Goal: Register for event/course

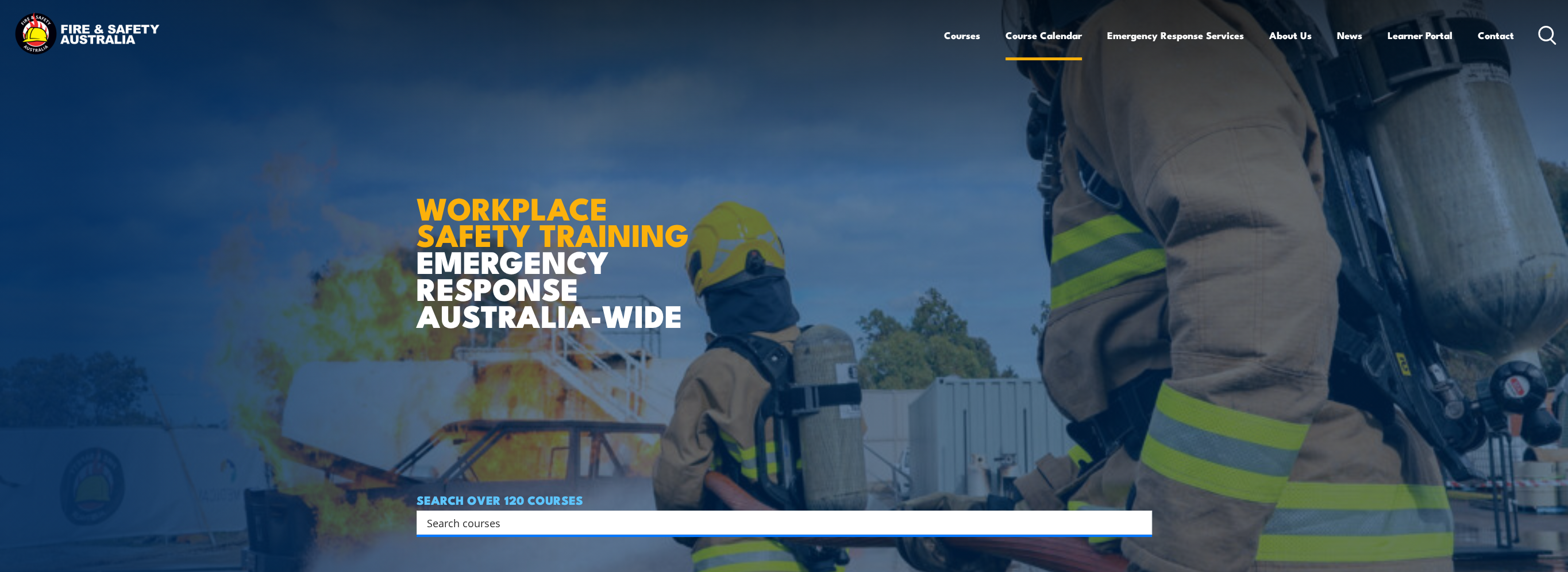
click at [1034, 33] on link "Course Calendar" at bounding box center [1044, 35] width 76 height 30
click at [1034, 36] on link "Course Calendar" at bounding box center [1044, 35] width 76 height 30
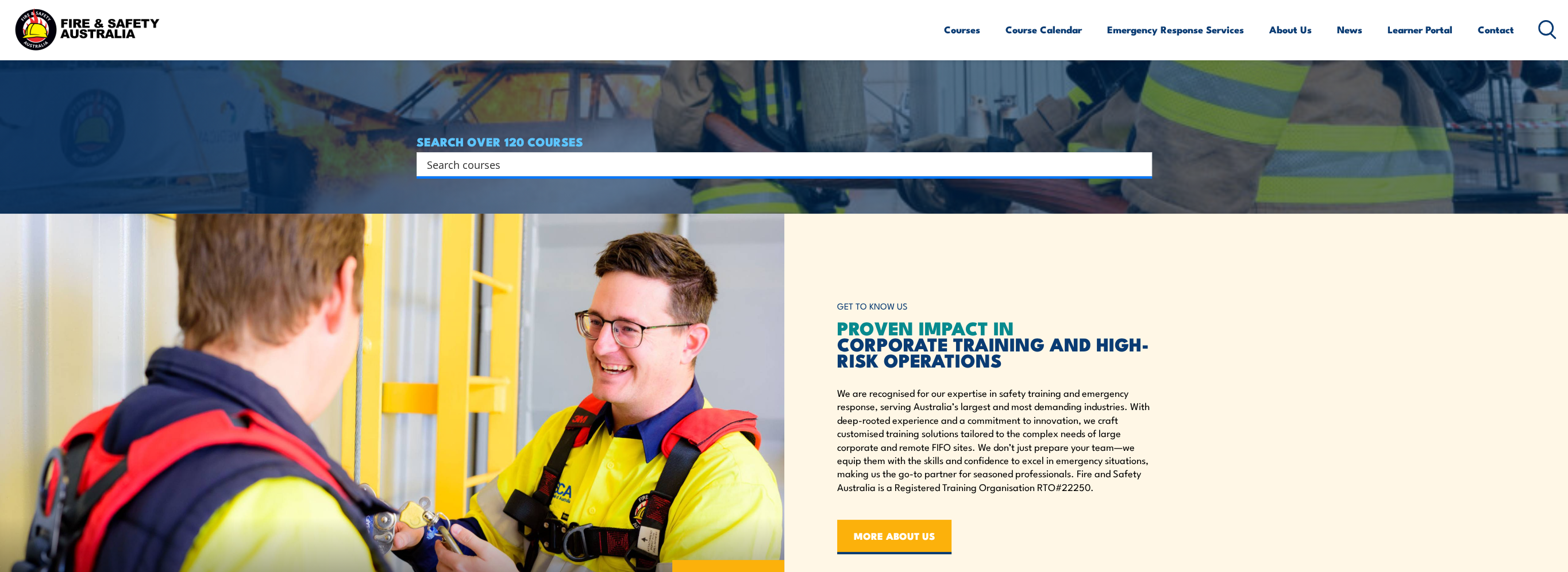
scroll to position [402, 0]
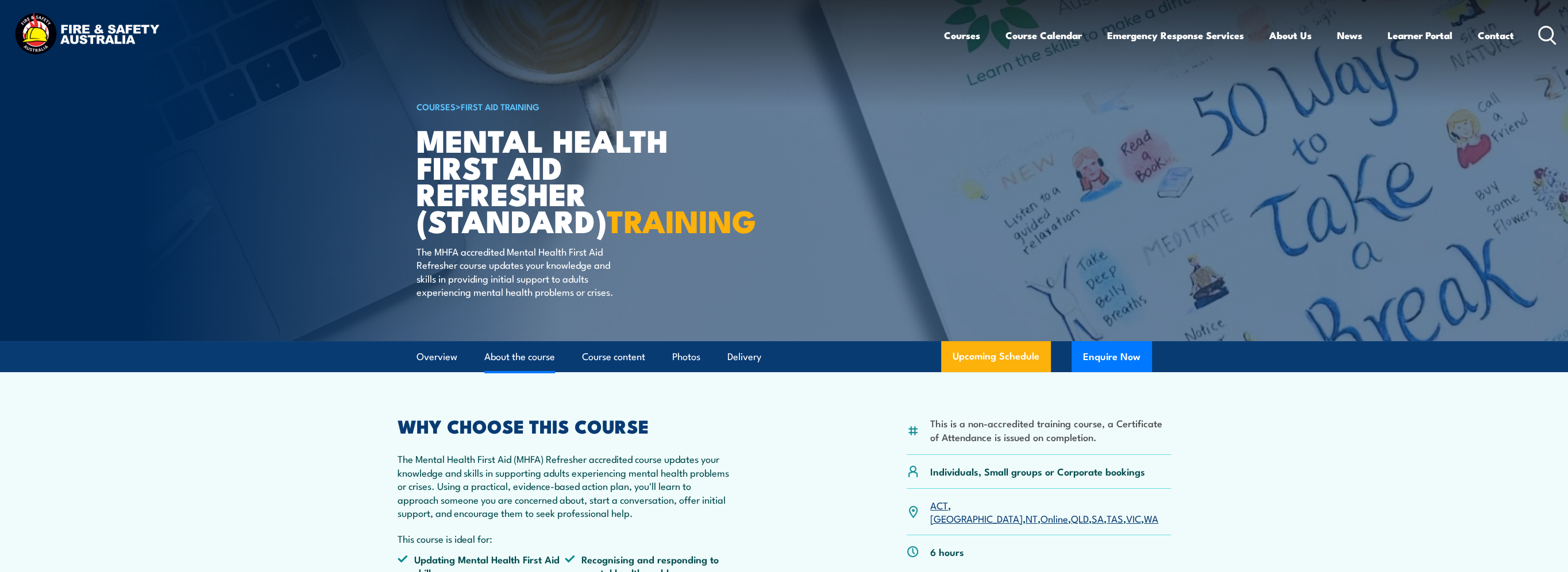
click at [512, 373] on link "About the course" at bounding box center [520, 356] width 71 height 30
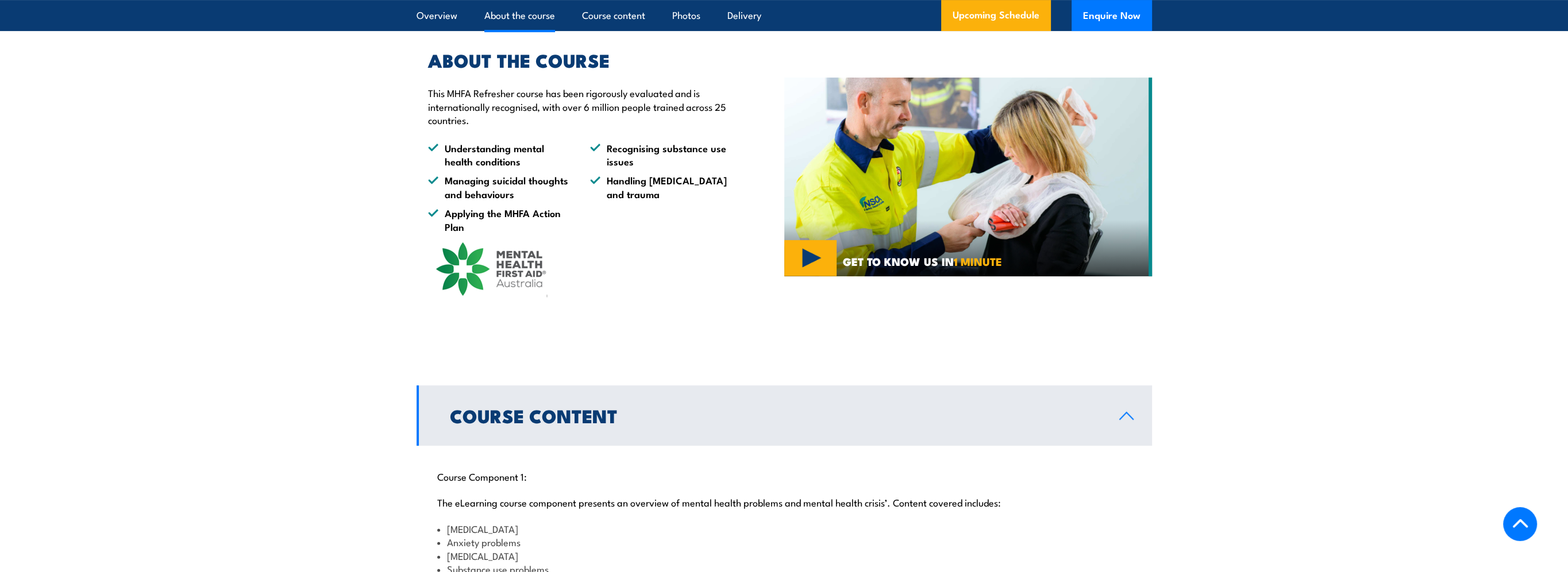
scroll to position [681, 0]
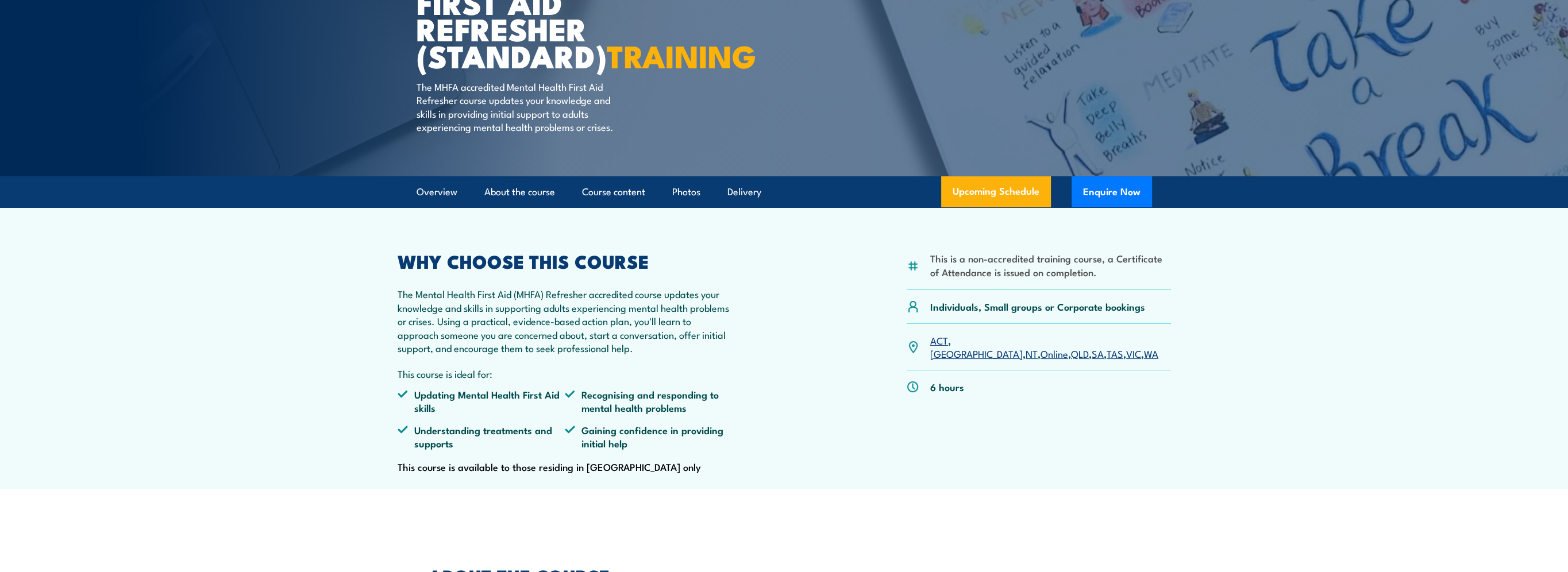
scroll to position [43, 0]
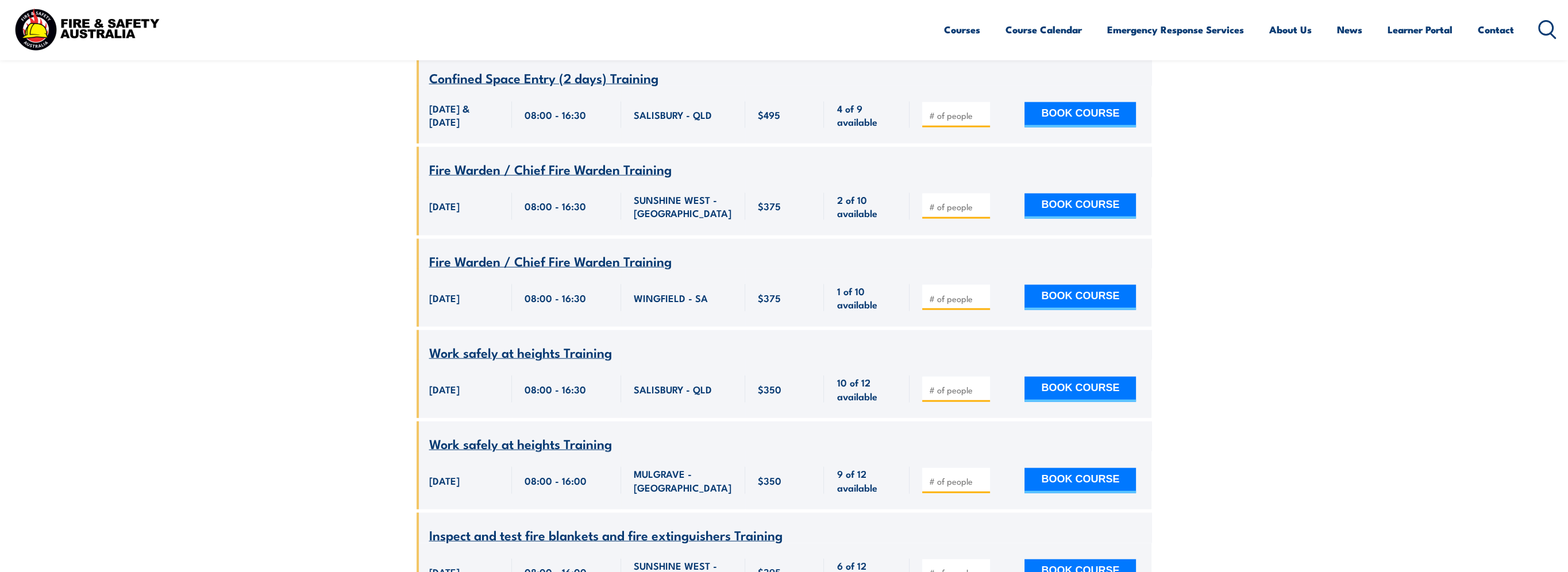
scroll to position [4769, 0]
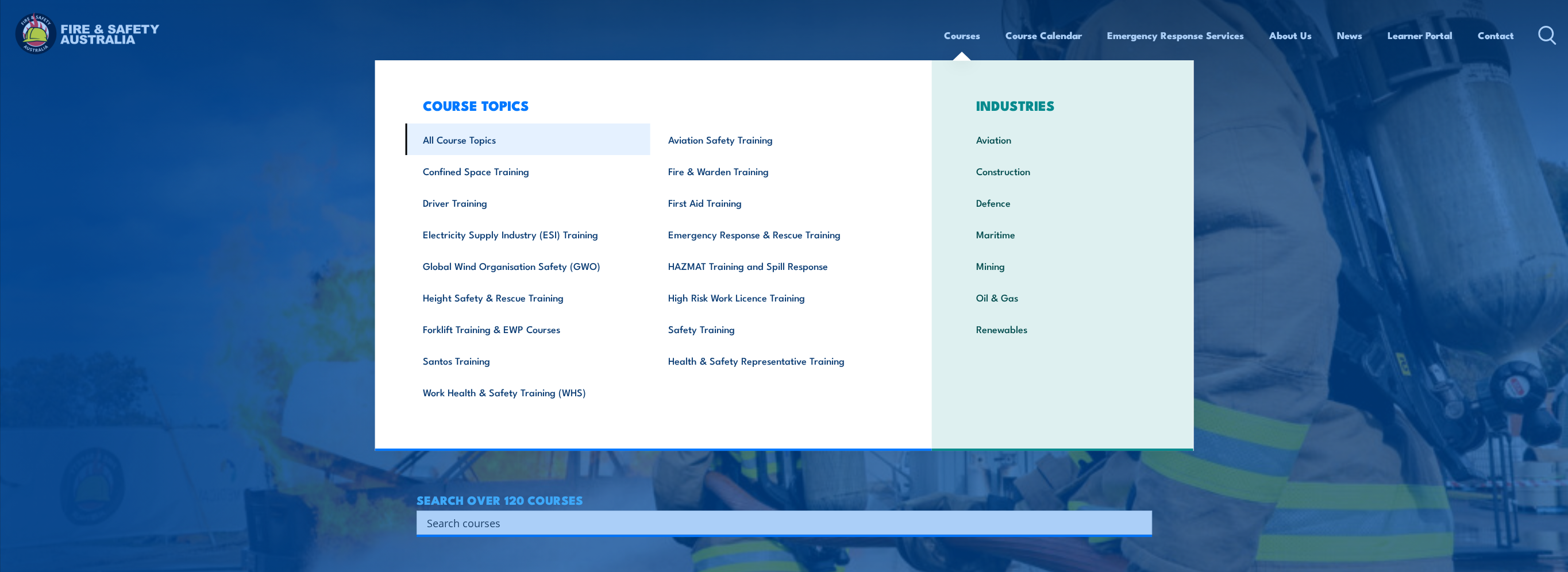
click at [449, 140] on link "All Course Topics" at bounding box center [527, 140] width 245 height 31
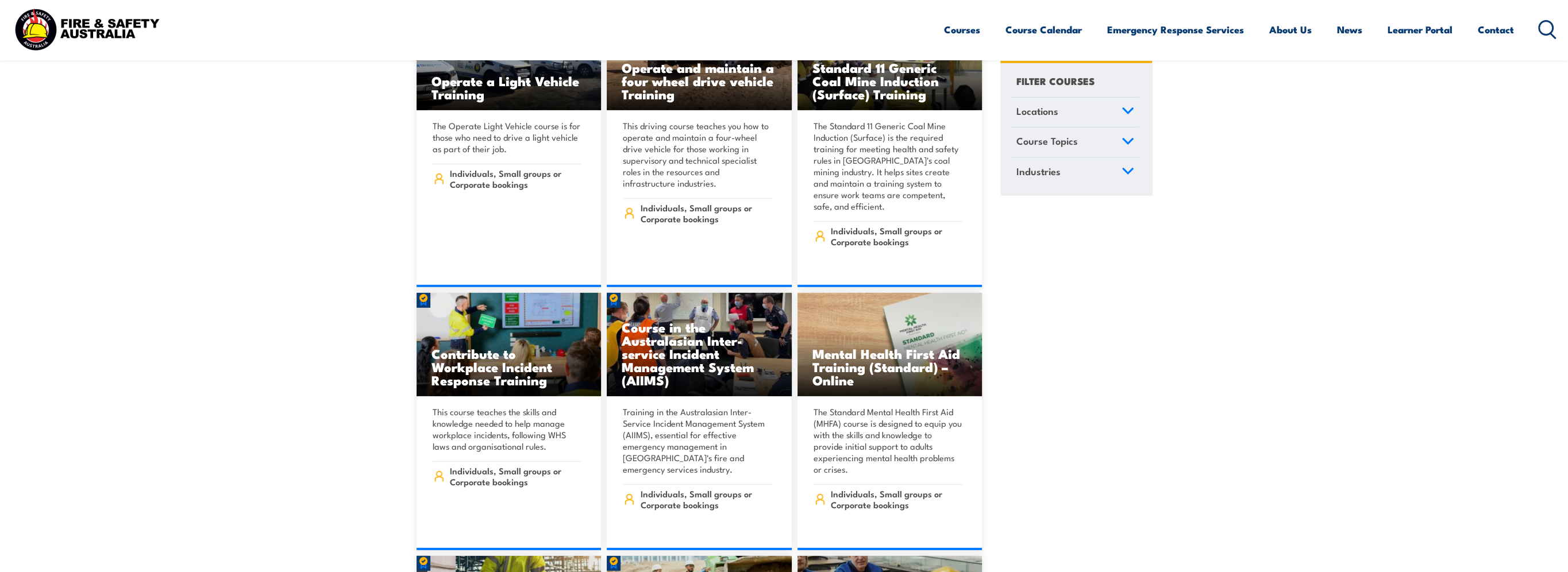
scroll to position [6321, 0]
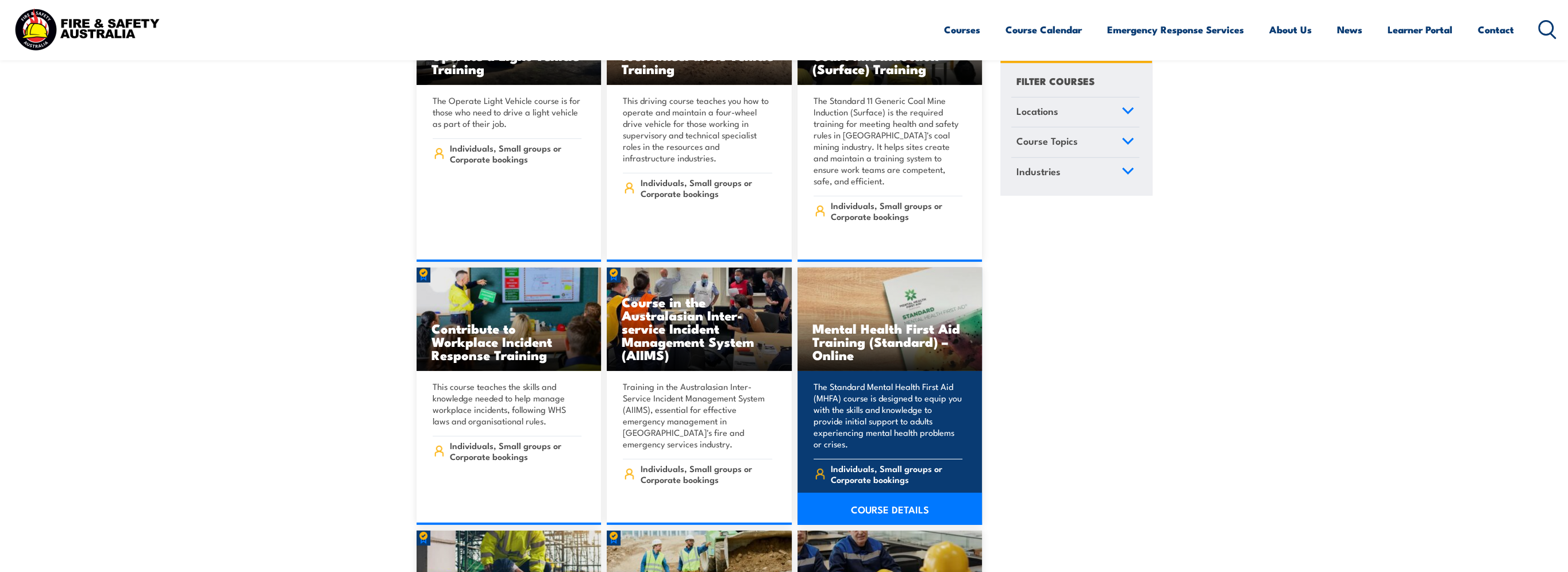
click at [886, 322] on h3 "Mental Health First Aid Training (Standard) – Online" at bounding box center [889, 341] width 155 height 40
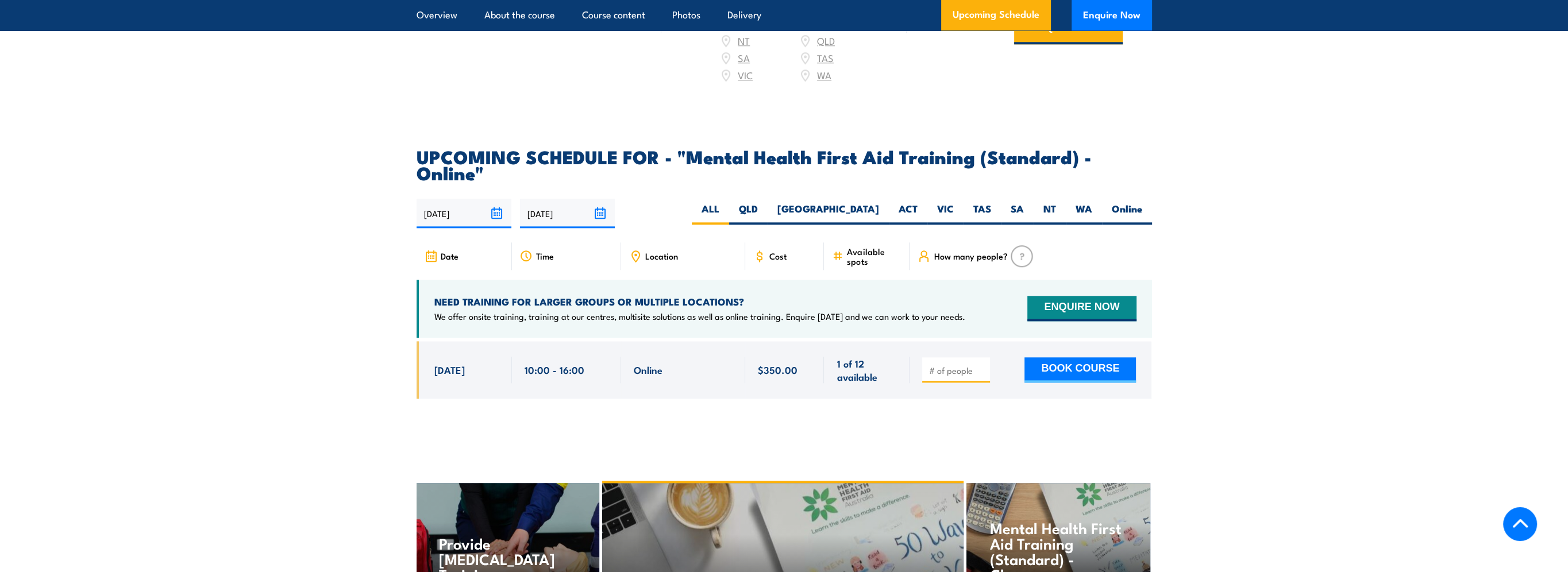
scroll to position [2241, 0]
